Goal: Information Seeking & Learning: Learn about a topic

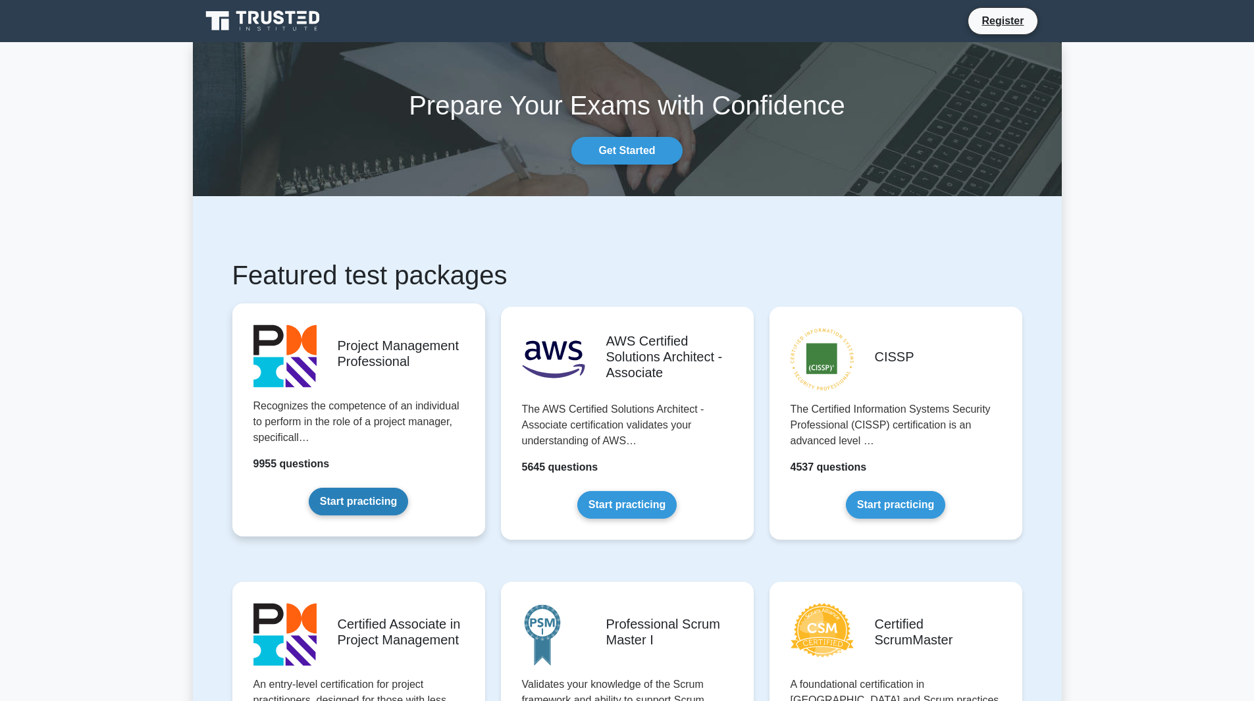
click at [351, 488] on link "Start practicing" at bounding box center [358, 502] width 99 height 28
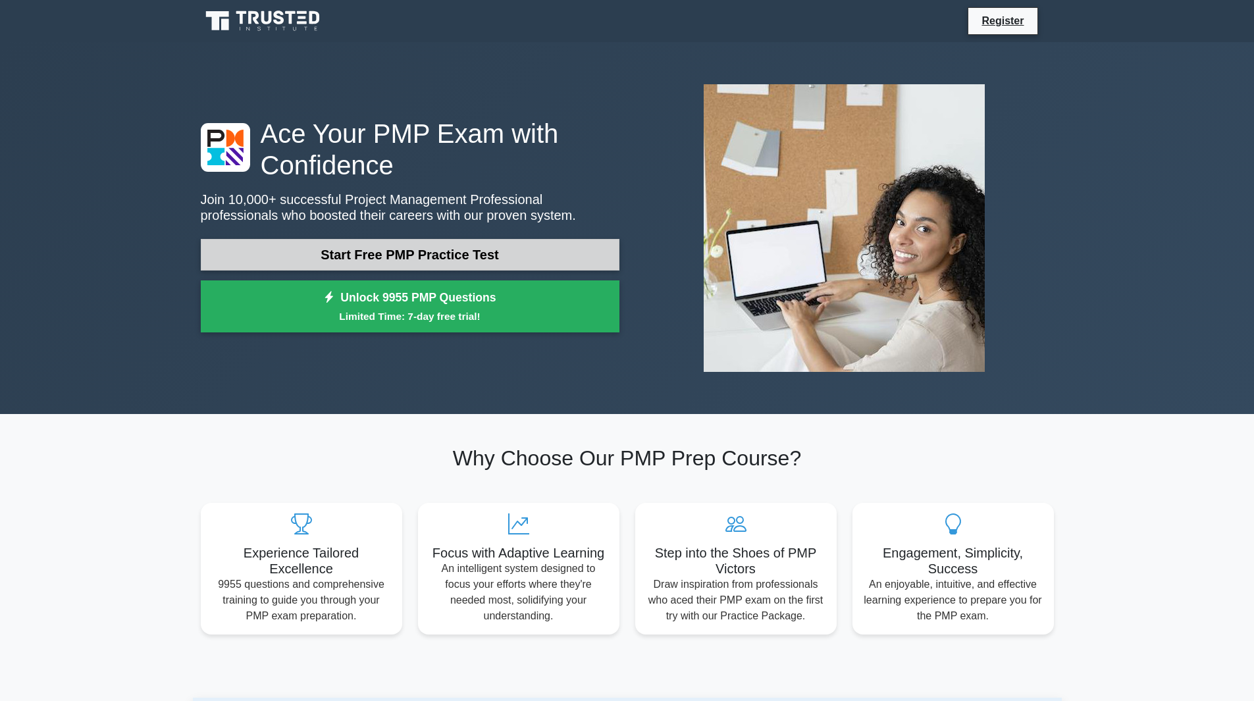
click at [388, 260] on link "Start Free PMP Practice Test" at bounding box center [410, 255] width 419 height 32
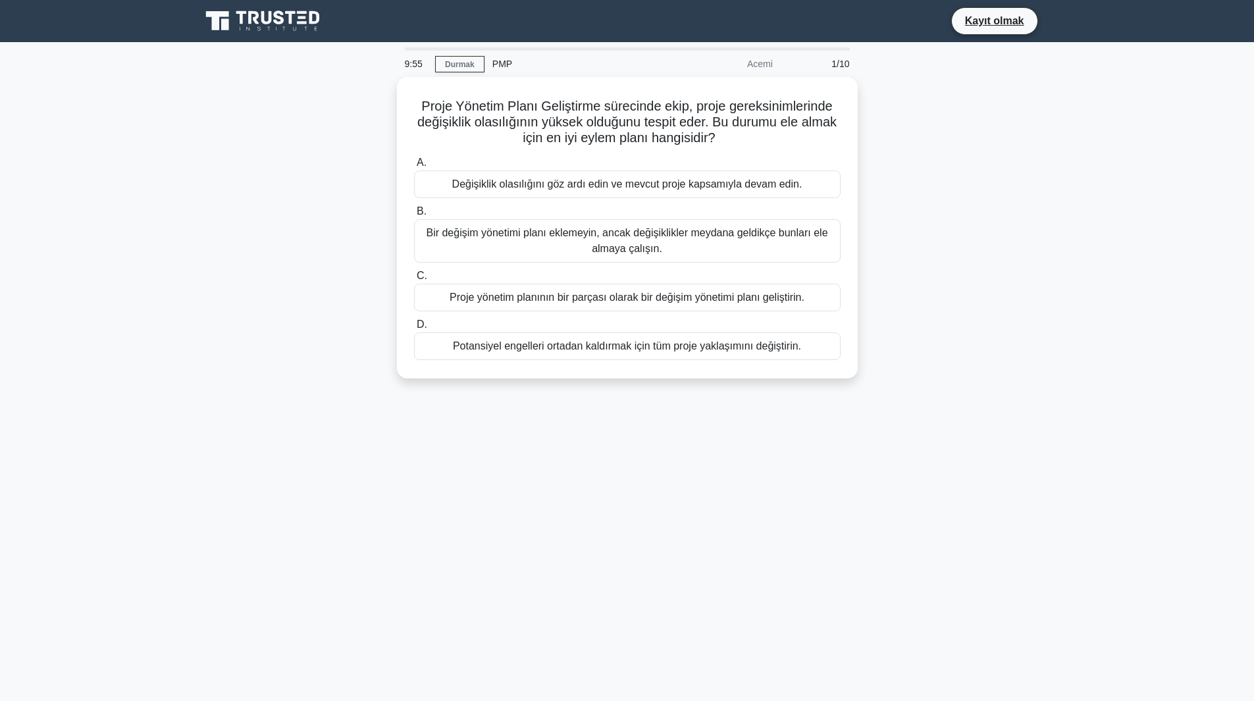
click at [1023, 209] on div "Proje Yönetim Planı Geliştirme sürecinde ekip, proje gereksinimlerinde değişikl…" at bounding box center [627, 235] width 869 height 317
click at [256, 24] on icon at bounding box center [253, 17] width 11 height 13
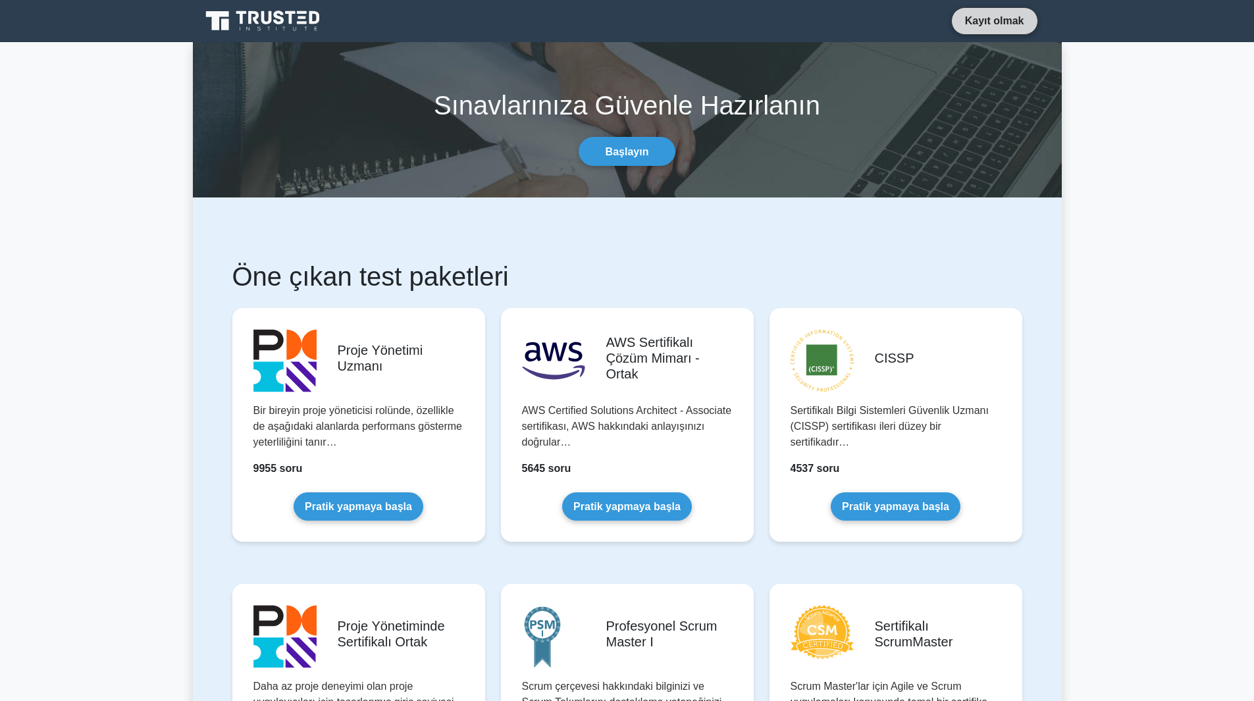
click at [1004, 20] on font "Kayıt olmak" at bounding box center [994, 20] width 59 height 11
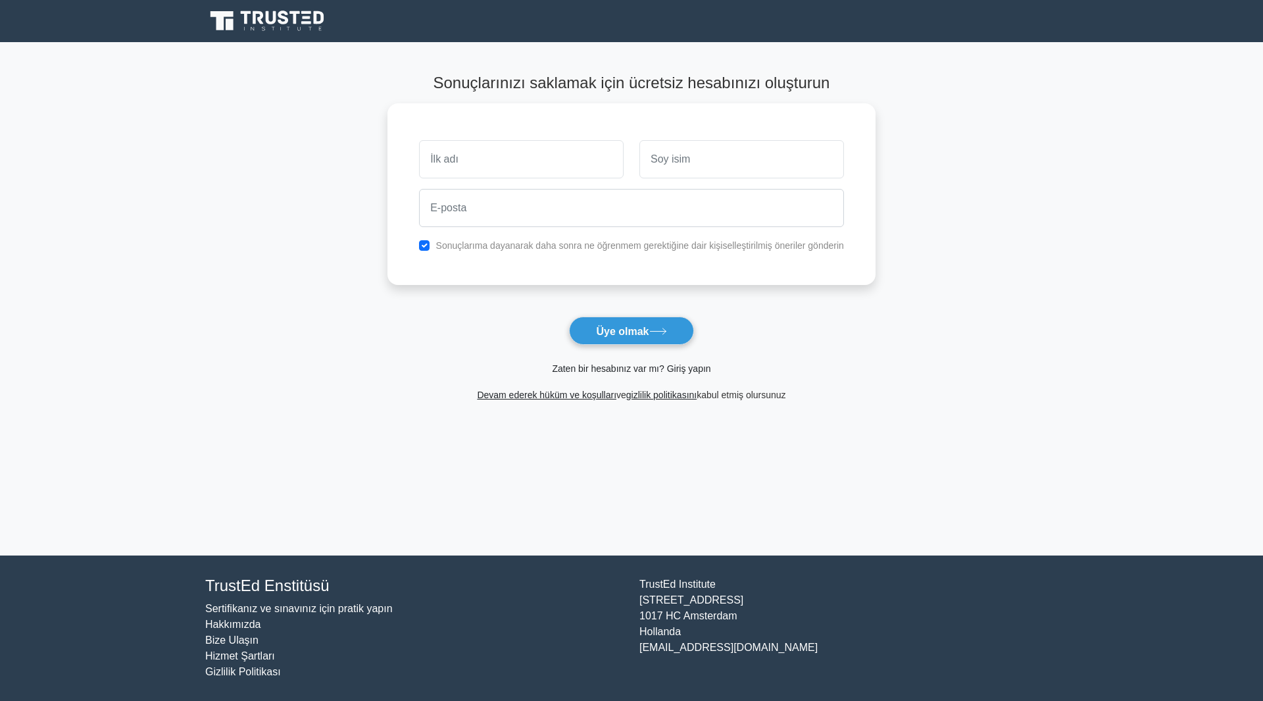
click at [617, 372] on font "Zaten bir hesabınız var mı? Giriş yapın" at bounding box center [631, 368] width 159 height 11
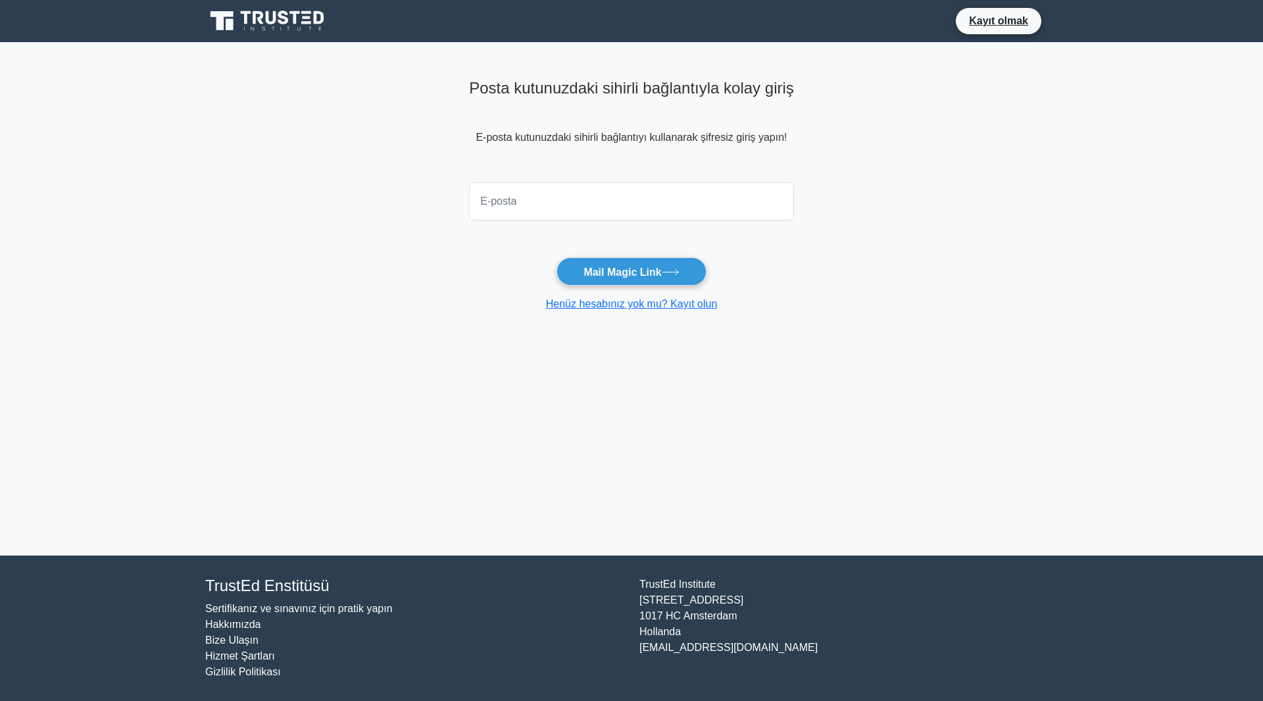
click at [557, 215] on input "email" at bounding box center [631, 201] width 325 height 38
type input "mehmet.yuksel101@gmail.com"
click at [661, 272] on font "Mail Magic Link" at bounding box center [623, 271] width 78 height 11
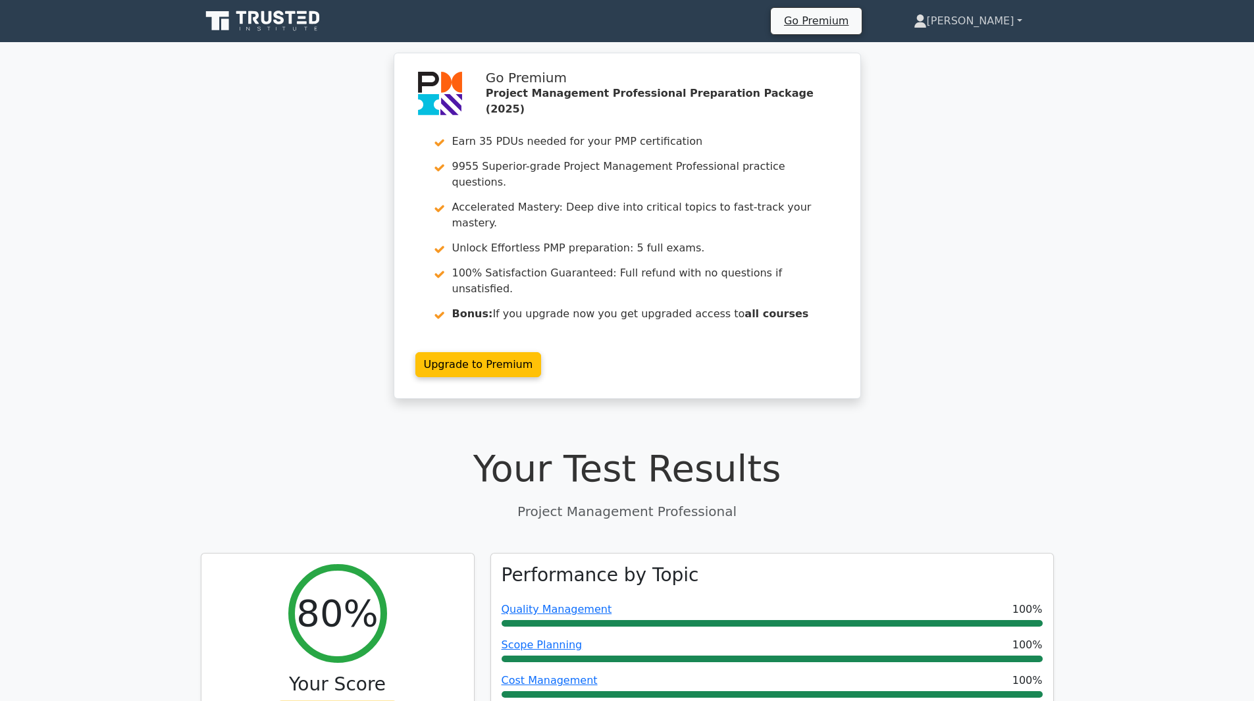
click at [1007, 26] on link "[PERSON_NAME]" at bounding box center [968, 21] width 172 height 26
click at [975, 52] on link "Profile" at bounding box center [934, 51] width 104 height 21
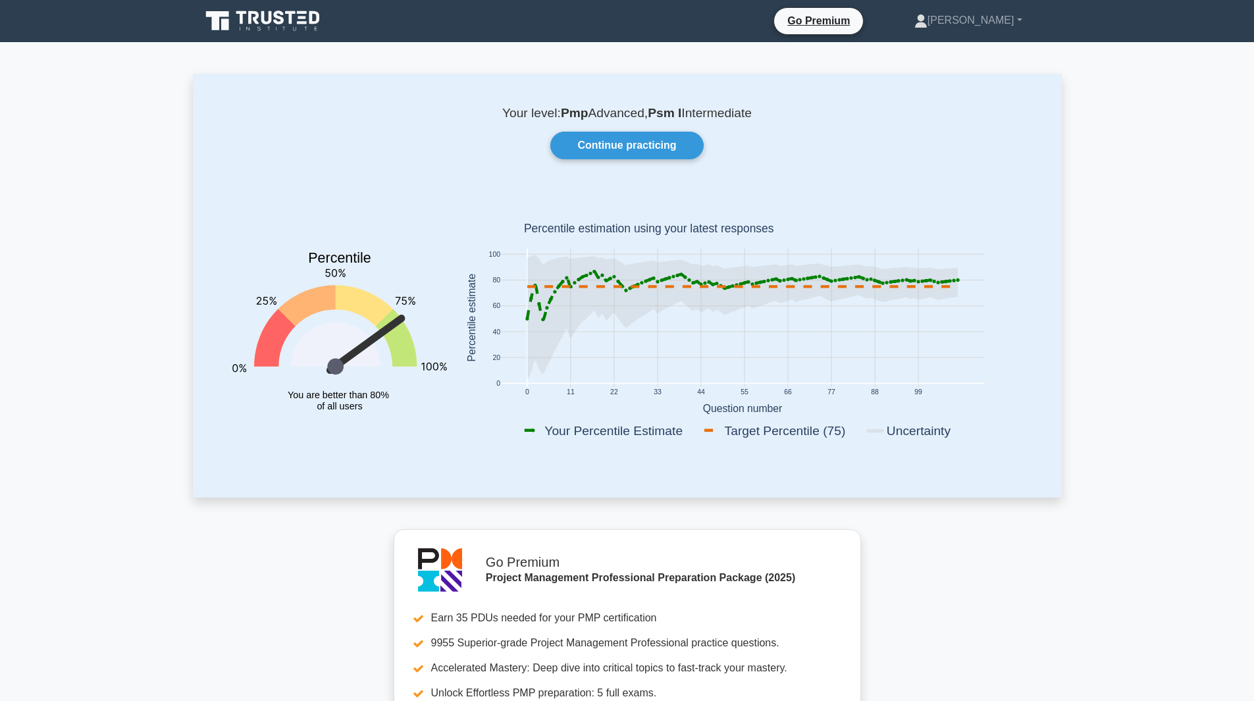
click at [563, 113] on b "Pmp" at bounding box center [575, 113] width 28 height 14
click at [665, 115] on b "Psm I" at bounding box center [665, 113] width 34 height 14
click at [829, 175] on div "Your level: Pmp Advanced, Psm I Intermediate Continue practicing Percentile You…" at bounding box center [627, 285] width 869 height 423
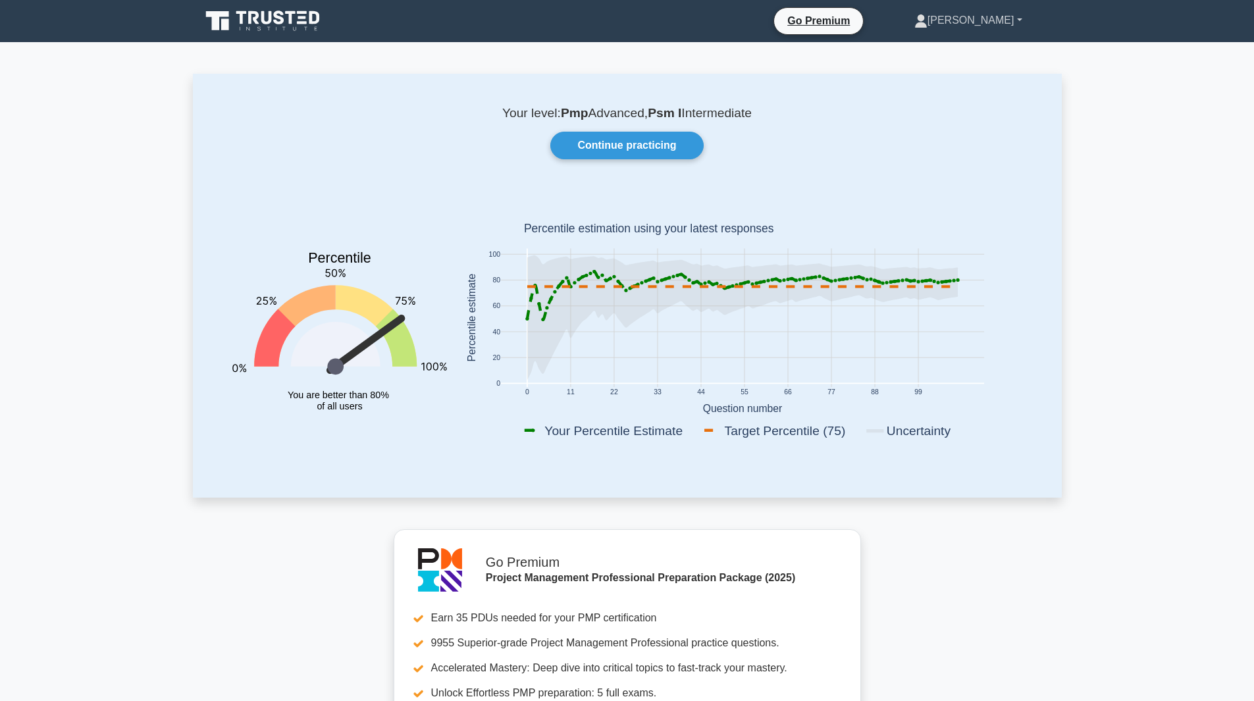
click at [1007, 20] on link "[PERSON_NAME]" at bounding box center [967, 20] width 171 height 26
click at [285, 23] on icon at bounding box center [264, 21] width 126 height 25
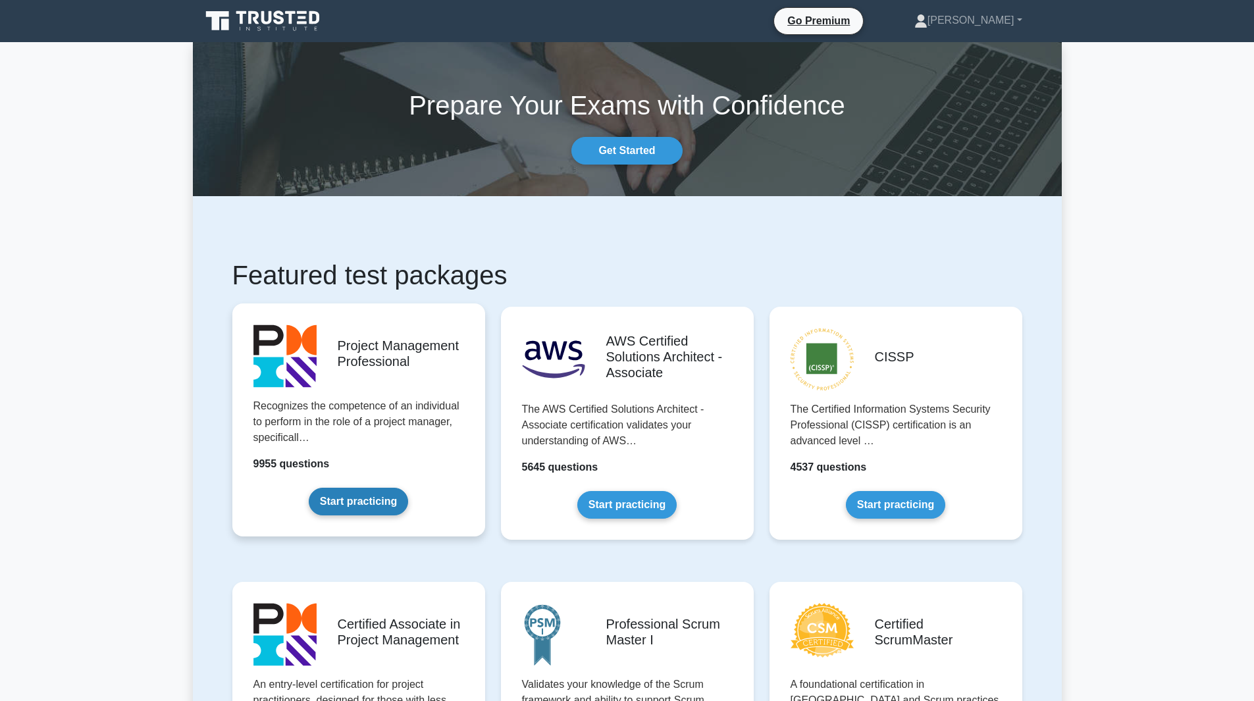
click at [377, 496] on link "Start practicing" at bounding box center [358, 502] width 99 height 28
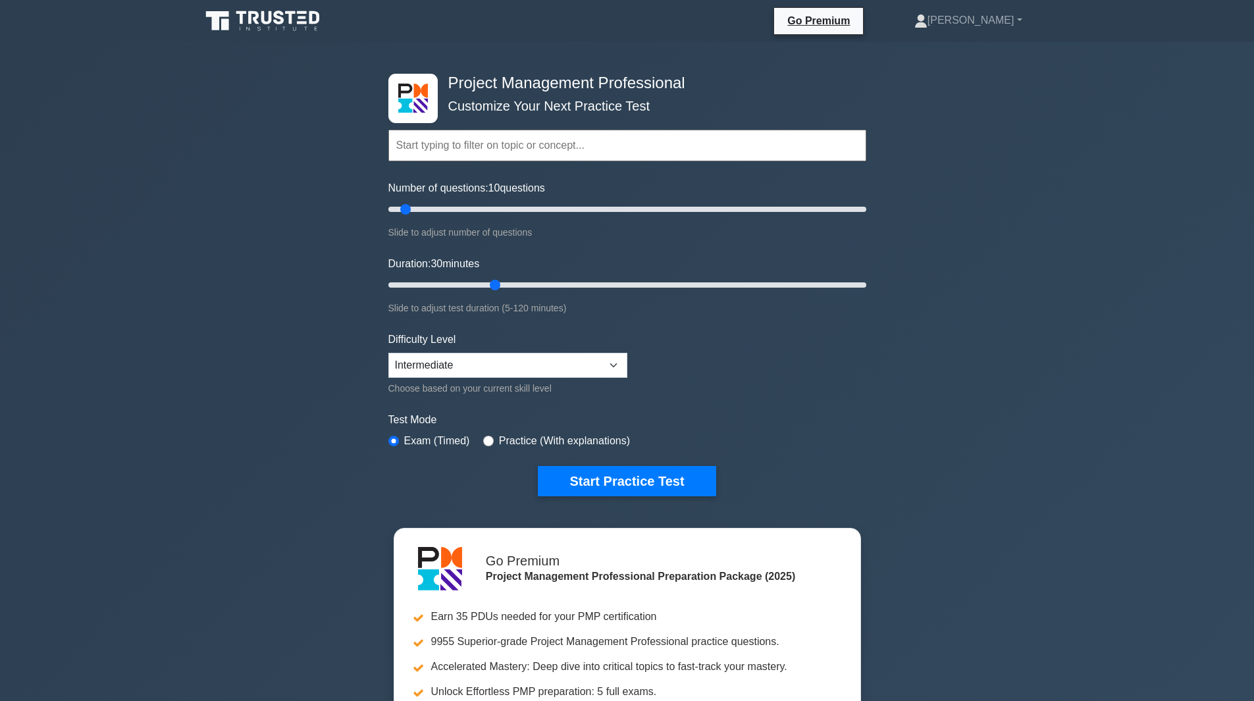
drag, startPoint x: 437, startPoint y: 282, endPoint x: 502, endPoint y: 286, distance: 65.3
type input "30"
click at [502, 286] on input "Duration: 30 minutes" at bounding box center [627, 285] width 478 height 16
drag, startPoint x: 452, startPoint y: 206, endPoint x: 483, endPoint y: 204, distance: 31.0
type input "40"
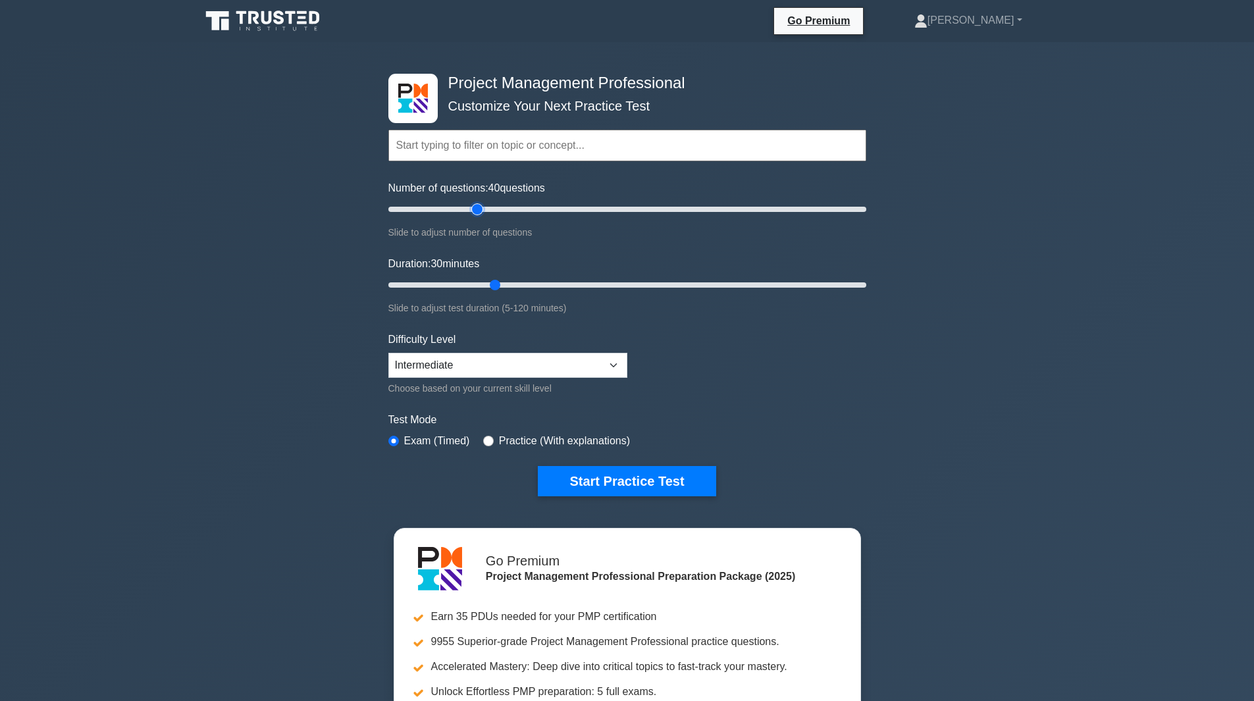
click at [483, 204] on input "Number of questions: 40 questions" at bounding box center [627, 209] width 478 height 16
click at [488, 359] on select "Beginner Intermediate Expert" at bounding box center [507, 365] width 239 height 25
click at [730, 366] on form "Topics Scope Management Time Management Cost Management Quality Management Risk…" at bounding box center [627, 292] width 478 height 407
click at [488, 438] on input "radio" at bounding box center [488, 441] width 11 height 11
radio input "true"
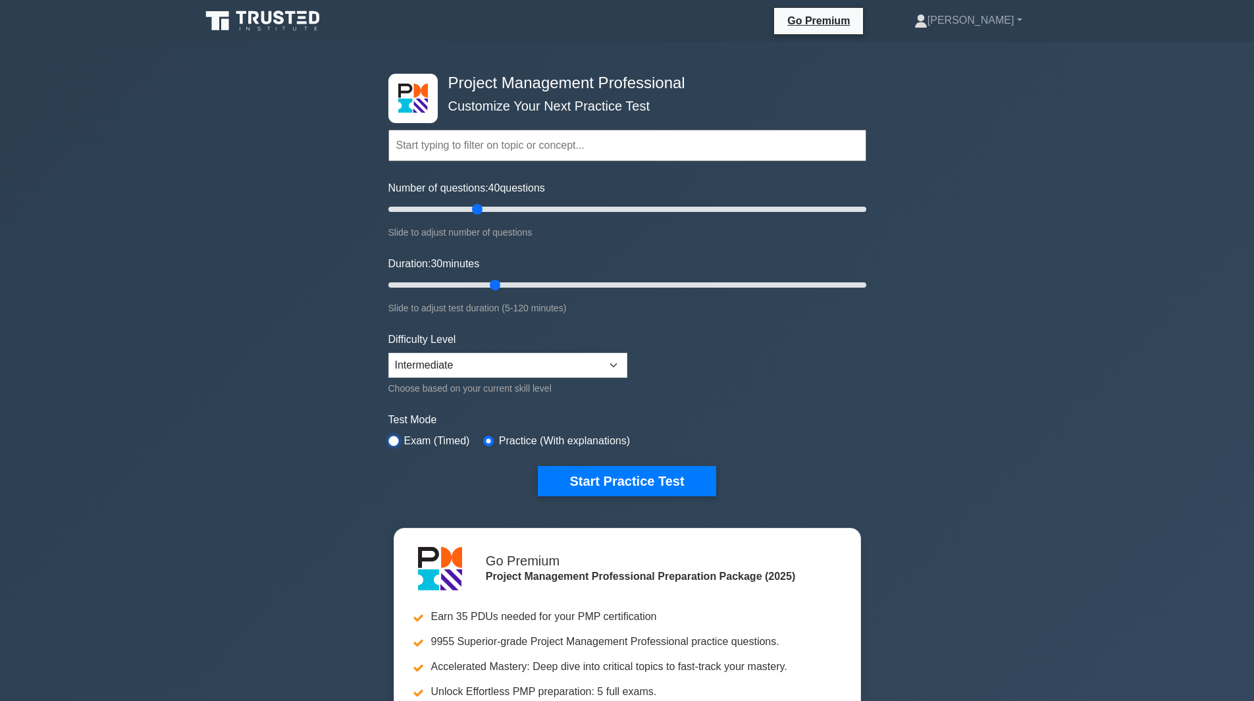
click at [396, 440] on input "radio" at bounding box center [393, 441] width 11 height 11
radio input "true"
click at [488, 442] on input "radio" at bounding box center [488, 441] width 11 height 11
radio input "true"
click at [803, 390] on form "Topics Scope Management Time Management Cost Management Quality Management Risk…" at bounding box center [627, 292] width 478 height 407
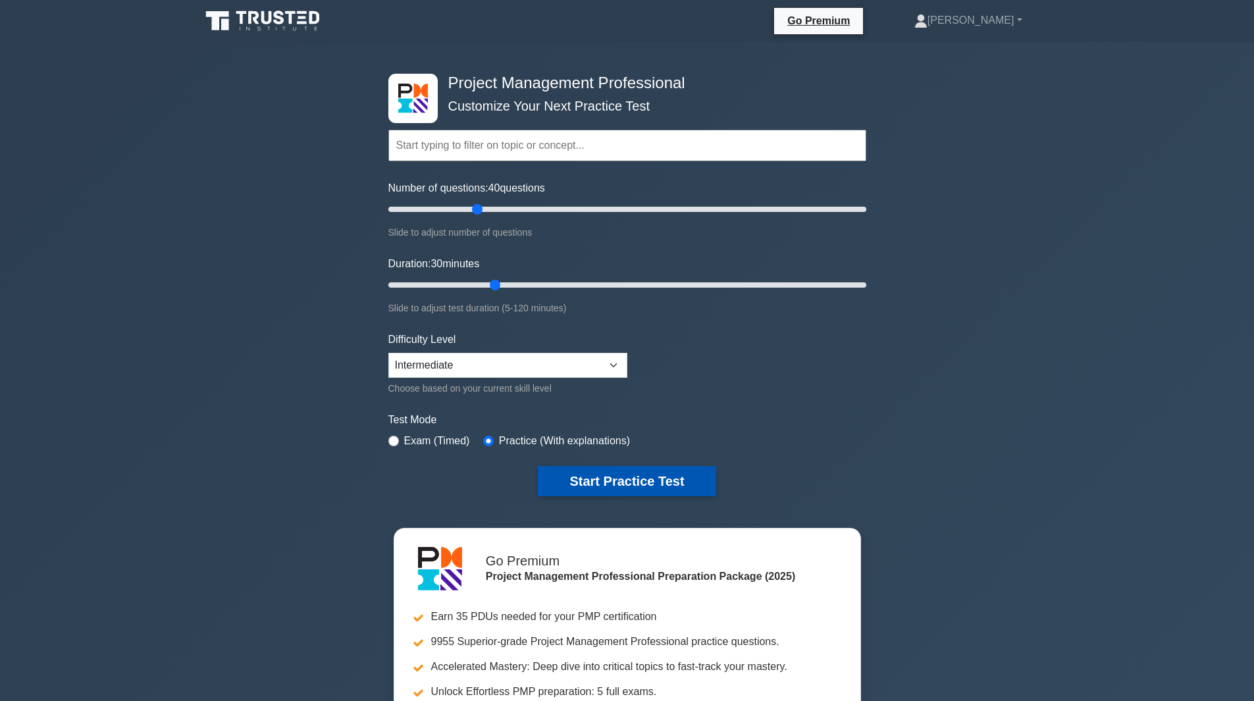
click at [621, 479] on button "Start Practice Test" at bounding box center [627, 481] width 178 height 30
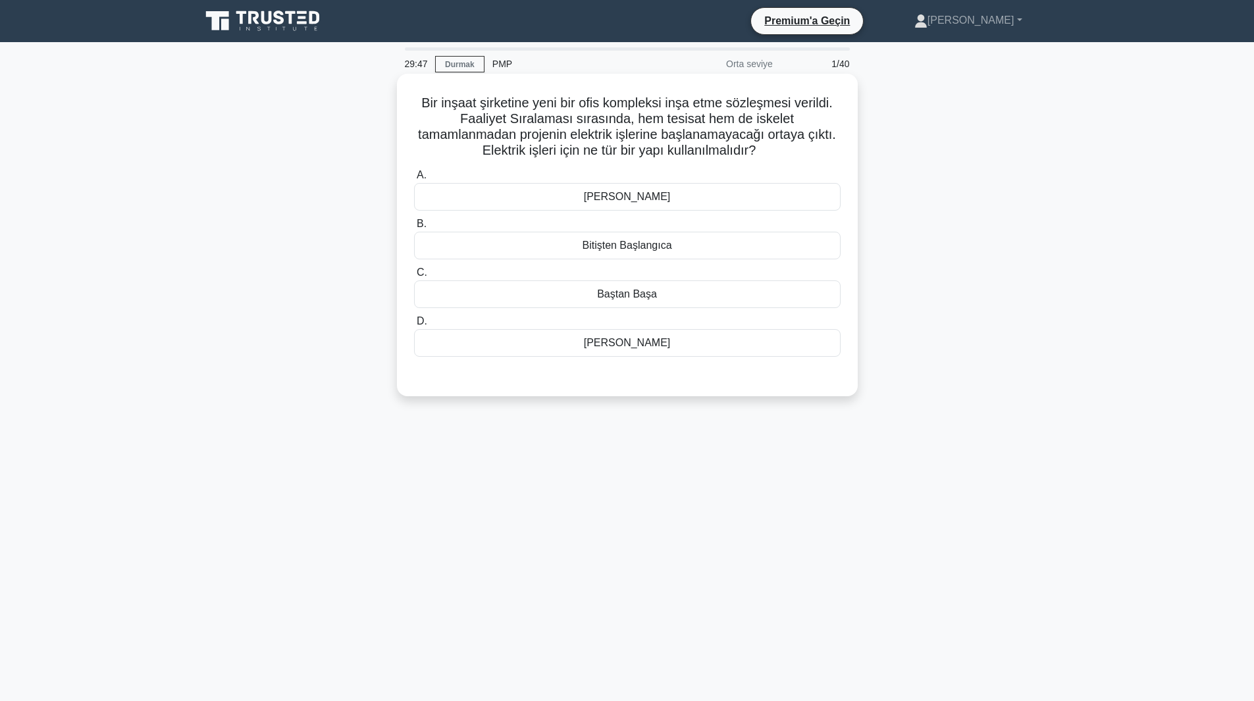
drag, startPoint x: 773, startPoint y: 151, endPoint x: 416, endPoint y: 97, distance: 360.7
click at [417, 97] on h5 "Bir inşaat şirketine yeni bir ofis kompleksi inşa etme sözleşmesi verildi. Faal…" at bounding box center [627, 127] width 429 height 64
click at [330, 178] on div "Bir inşaat şirketine yeni bir ofis kompleksi inşa etme sözleşmesi verildi. Faal…" at bounding box center [627, 246] width 869 height 338
click at [619, 247] on font "Bitişten Başlangıca" at bounding box center [626, 245] width 89 height 11
click at [414, 228] on input "B. Bitişten Başlangıca" at bounding box center [414, 224] width 0 height 9
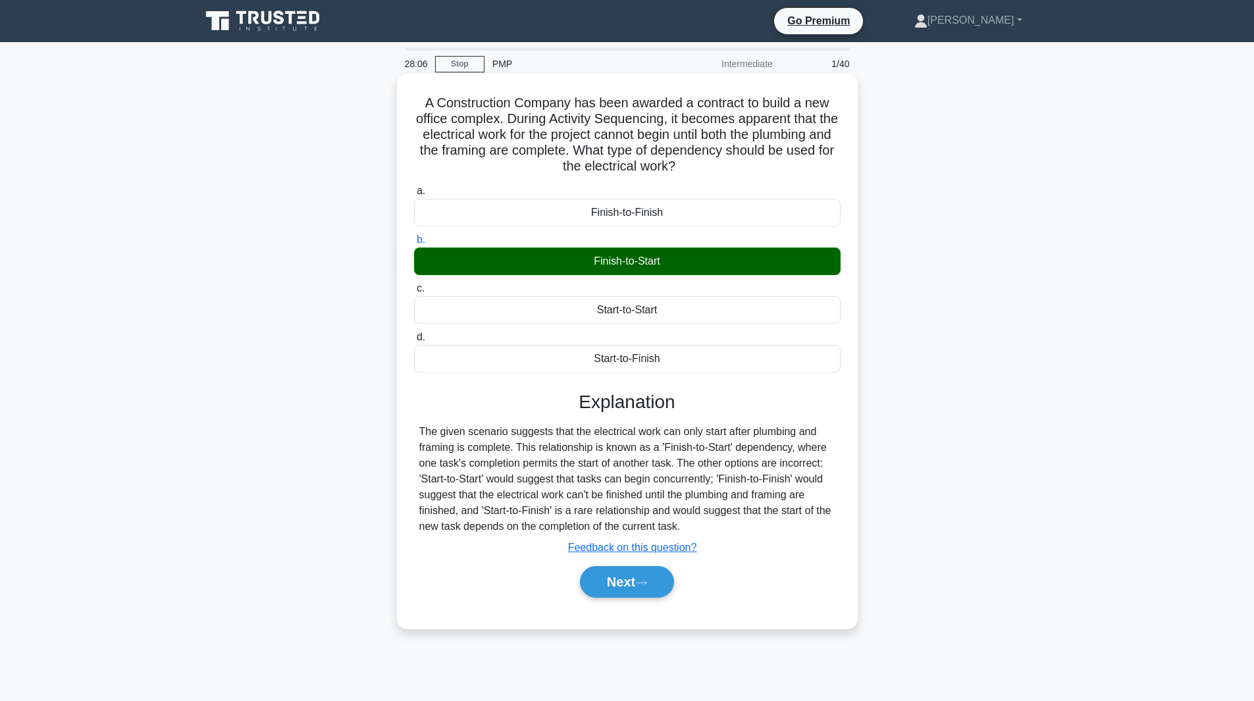
click at [312, 146] on div "A Construction Company has been awarded a contract to build a new office comple…" at bounding box center [627, 362] width 869 height 571
click at [956, 357] on div "A Construction Company has been awarded a contract to build a new office comple…" at bounding box center [627, 362] width 869 height 571
